Goal: Transaction & Acquisition: Obtain resource

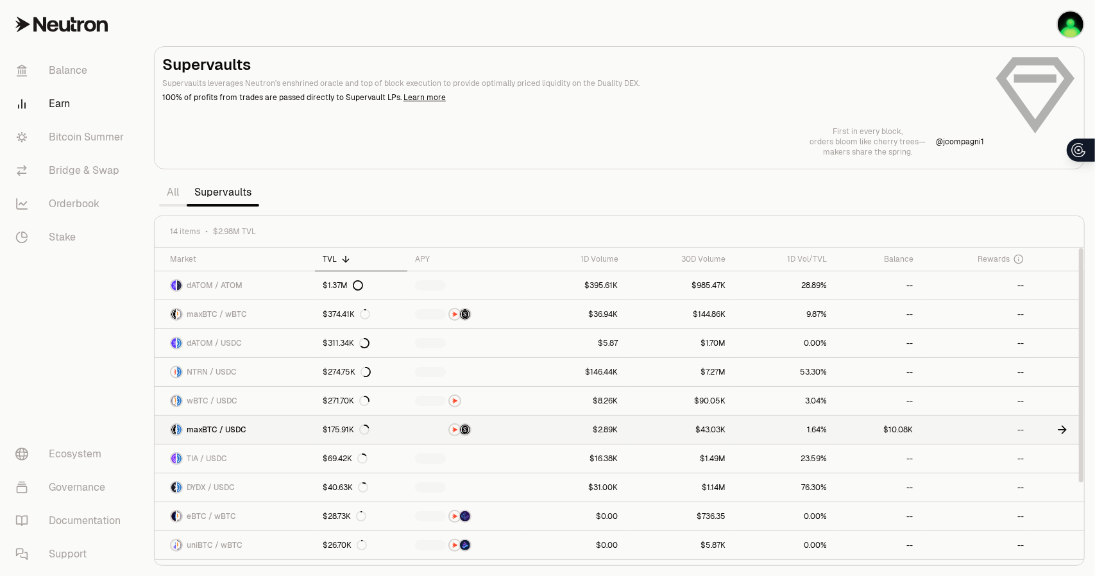
click at [887, 432] on link "$10.08K" at bounding box center [878, 430] width 86 height 28
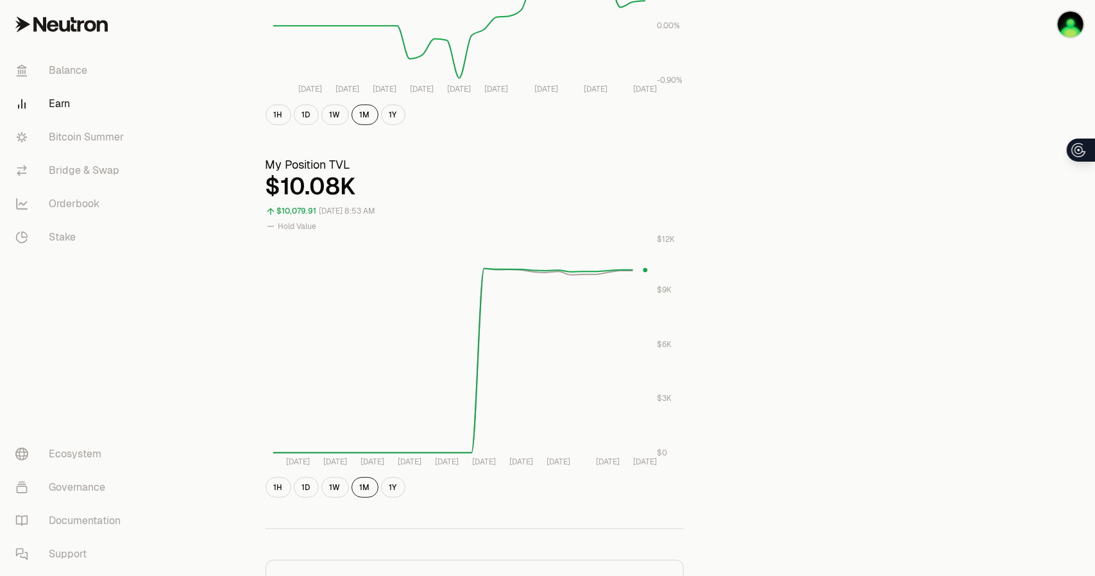
scroll to position [321, 0]
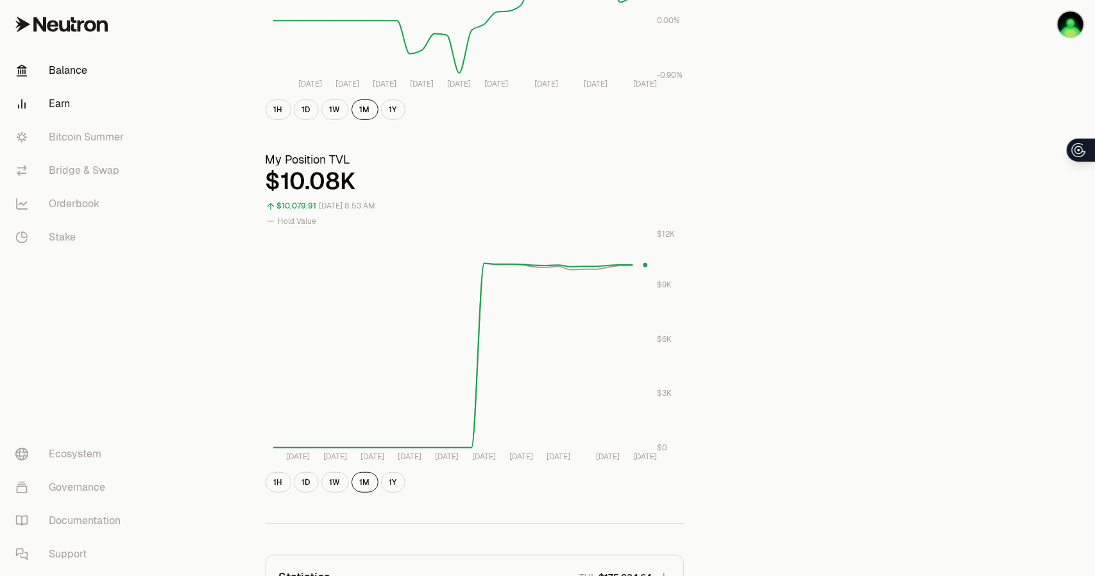
click at [67, 73] on link "Balance" at bounding box center [71, 70] width 133 height 33
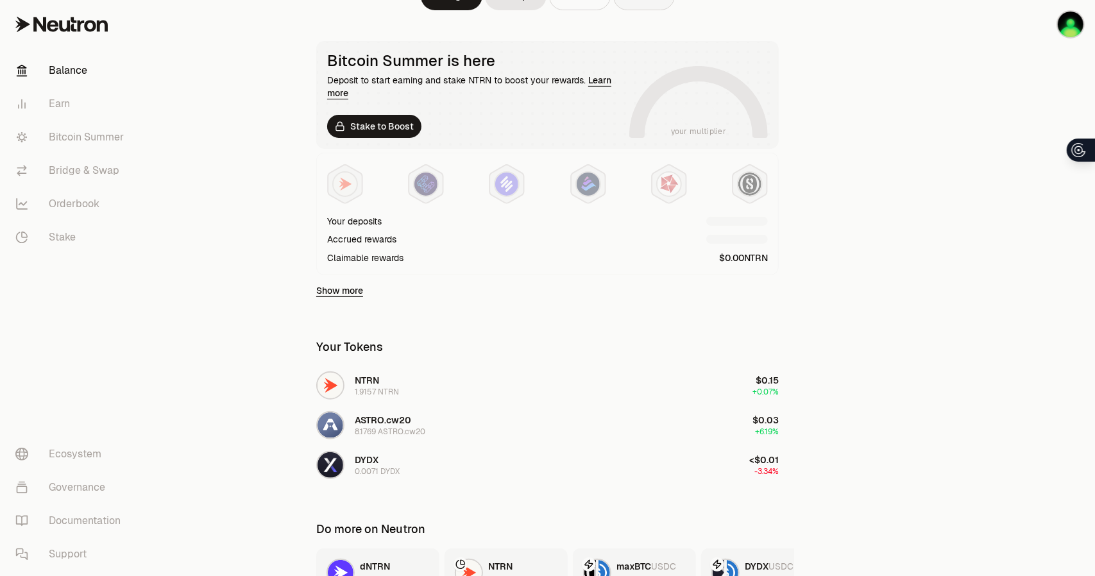
scroll to position [257, 0]
